Goal: Task Accomplishment & Management: Manage account settings

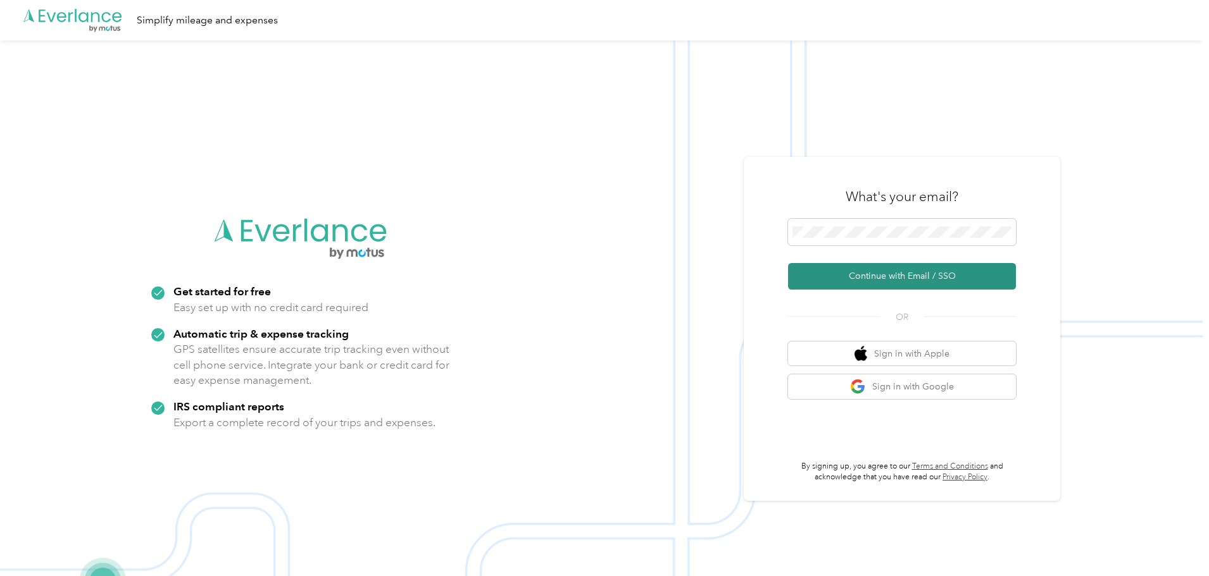
click at [900, 272] on button "Continue with Email / SSO" at bounding box center [902, 276] width 228 height 27
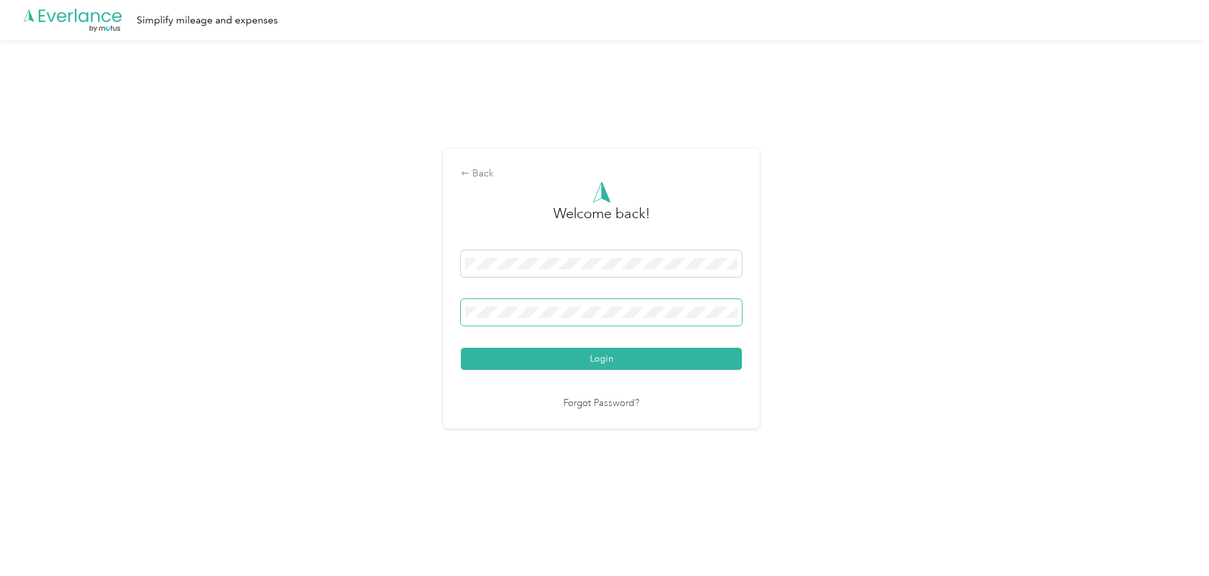
click at [461, 348] on button "Login" at bounding box center [601, 359] width 281 height 22
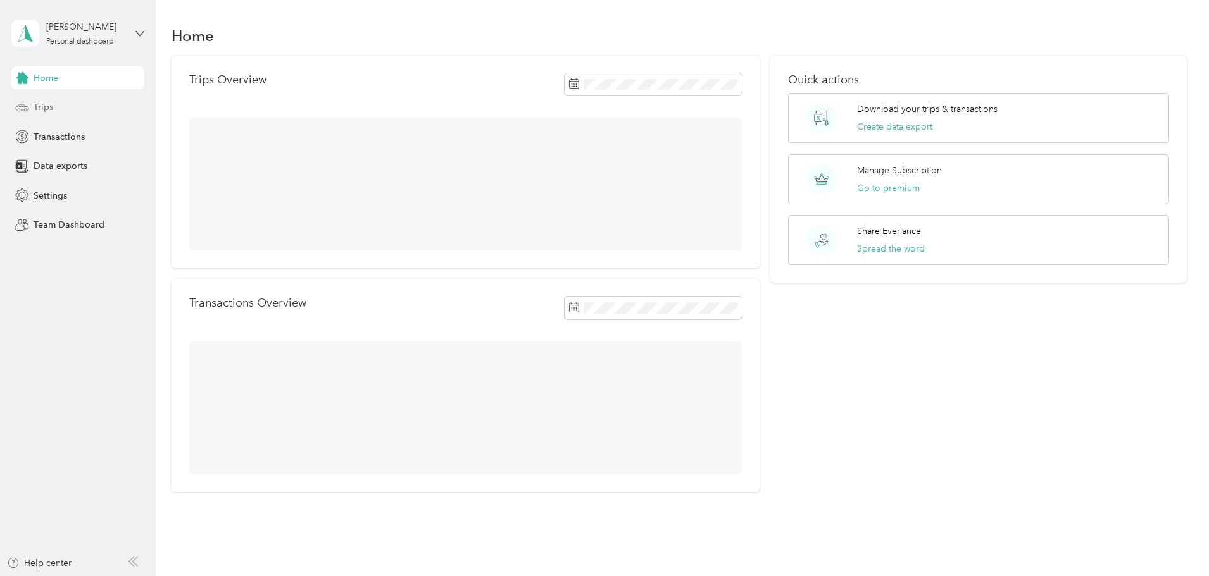
click at [67, 106] on div "Trips" at bounding box center [77, 107] width 133 height 23
